Goal: Find specific page/section: Find specific page/section

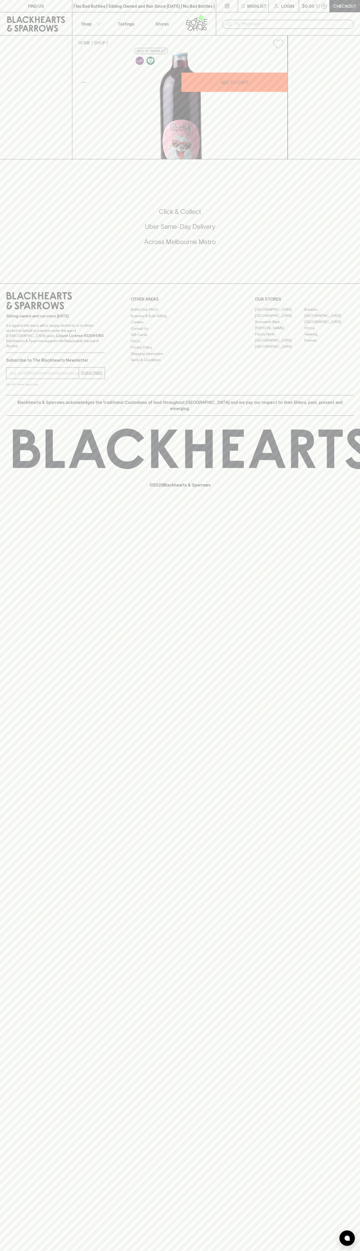
click at [203, 20] on icon at bounding box center [196, 22] width 29 height 17
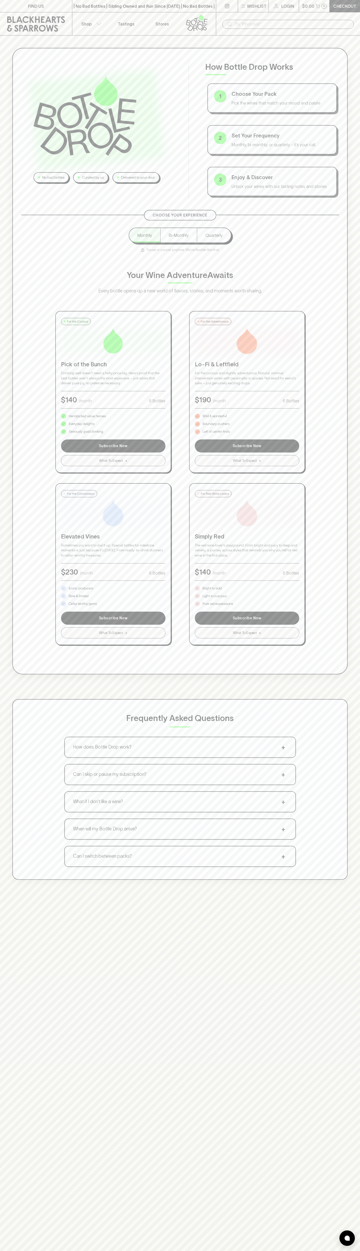
click at [342, 935] on div "No bad bottles Curated by us Delivered to your door How Bottle Drop Works 1 Cho…" at bounding box center [180, 661] width 360 height 1251
click at [145, 1251] on html "FIND US | No Bad Bottles | Sibling Owned and Run Since [DATE] | No Bad Bottles …" at bounding box center [180, 808] width 360 height 1617
click at [2, 277] on div "No bad bottles Curated by us Delivered to your door How Bottle Drop Works 1 Cho…" at bounding box center [180, 464] width 360 height 857
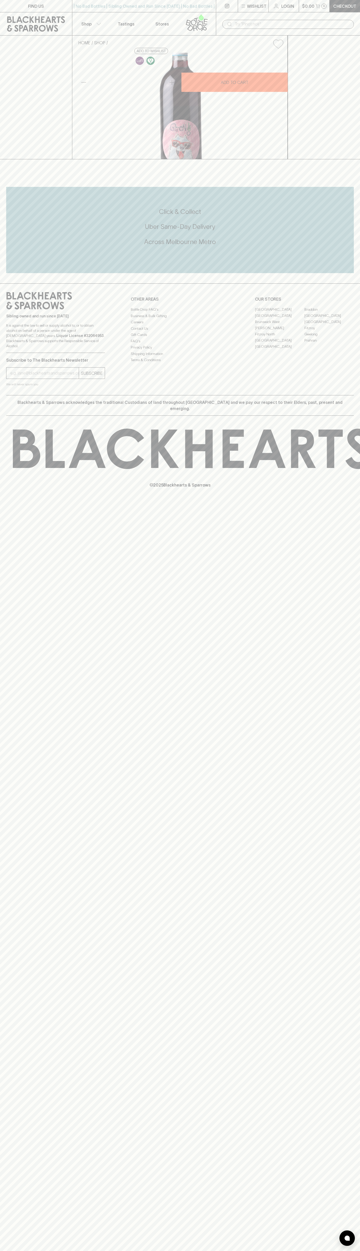
click at [280, 319] on link "[GEOGRAPHIC_DATA]" at bounding box center [279, 316] width 49 height 6
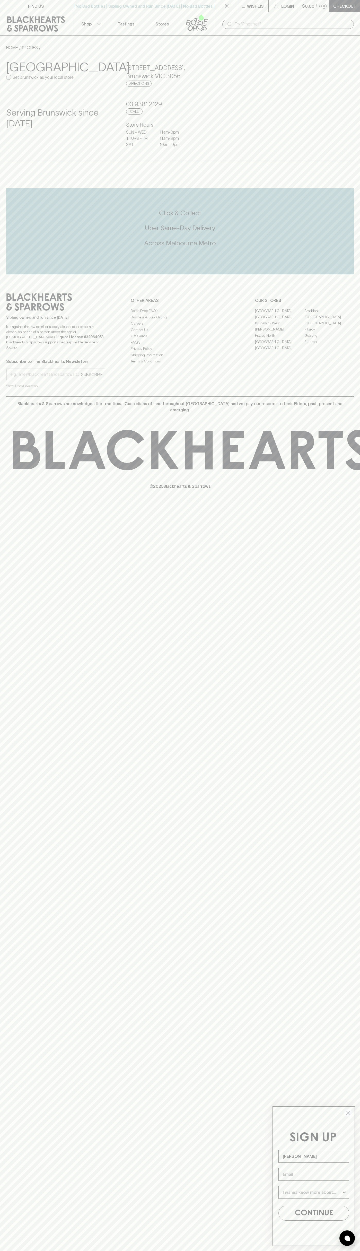
type input "John Smith"
